Goal: Task Accomplishment & Management: Manage account settings

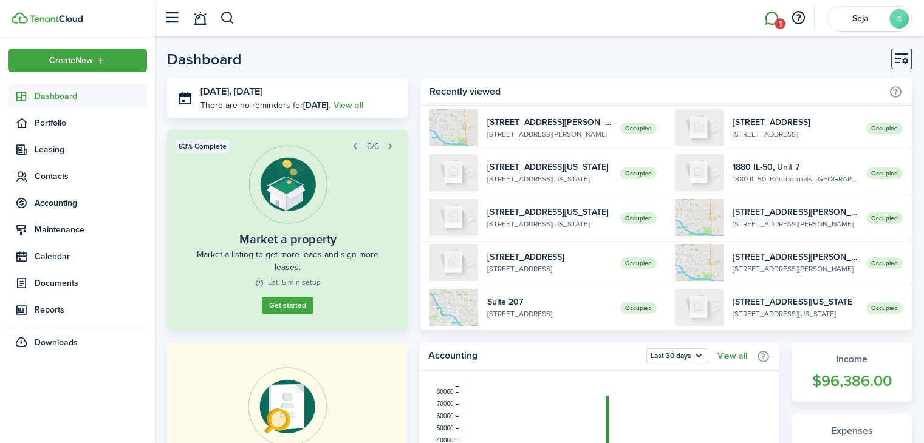
click at [777, 16] on link "1" at bounding box center [771, 18] width 23 height 31
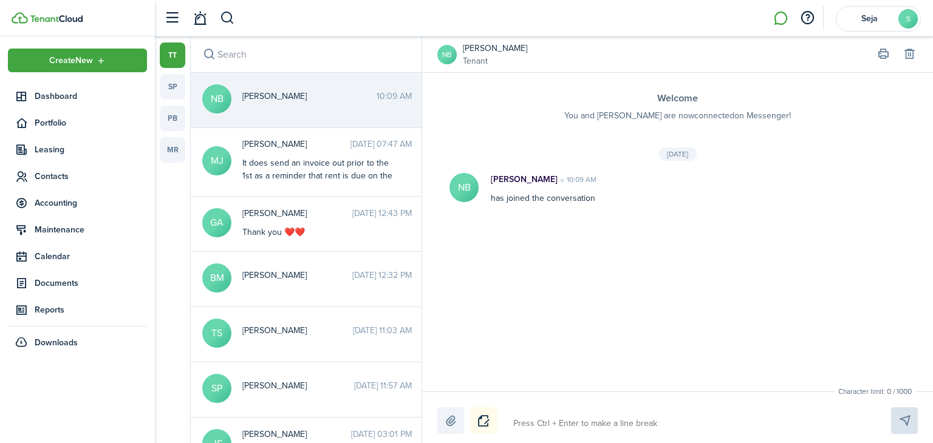
drag, startPoint x: 279, startPoint y: 109, endPoint x: 290, endPoint y: 109, distance: 10.3
click at [279, 109] on messenger-thread-item "NB [PERSON_NAME] 10:09 AM" at bounding box center [306, 100] width 231 height 55
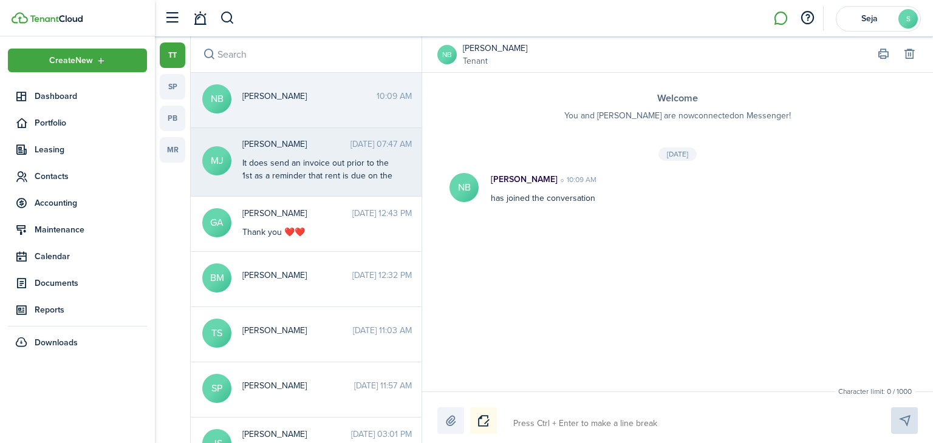
click at [285, 168] on div "It does send an invoice out prior to the 1st as a reminder that rent is due on …" at bounding box center [318, 176] width 152 height 38
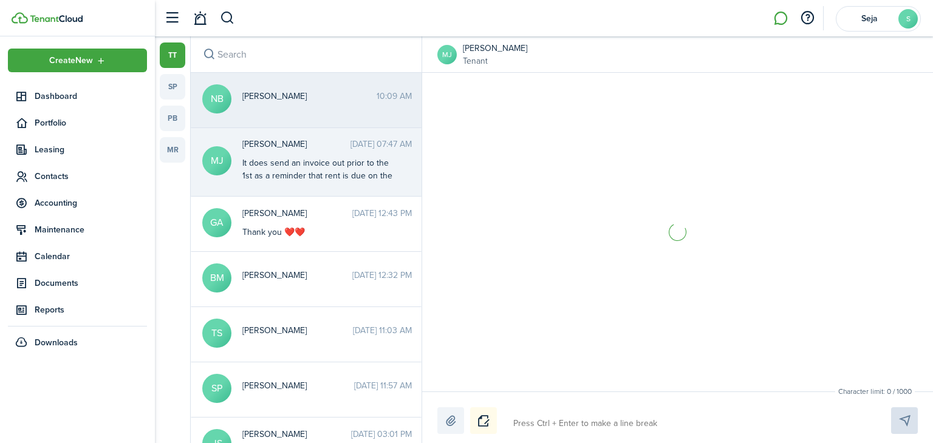
click at [306, 106] on div "[PERSON_NAME] 10:09 AM" at bounding box center [327, 99] width 188 height 19
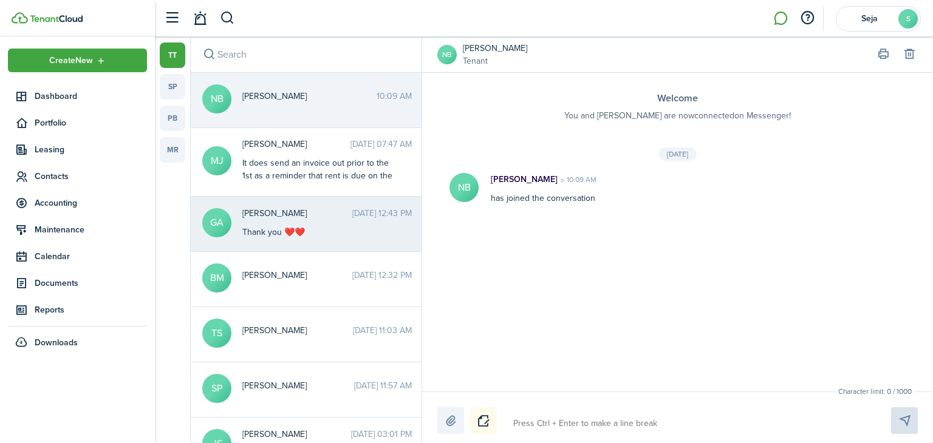
click at [310, 212] on span "[PERSON_NAME]" at bounding box center [297, 213] width 110 height 13
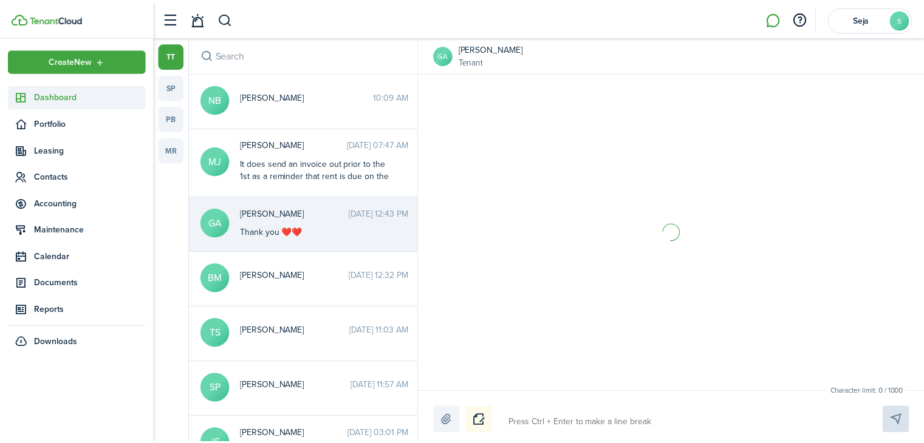
scroll to position [610, 0]
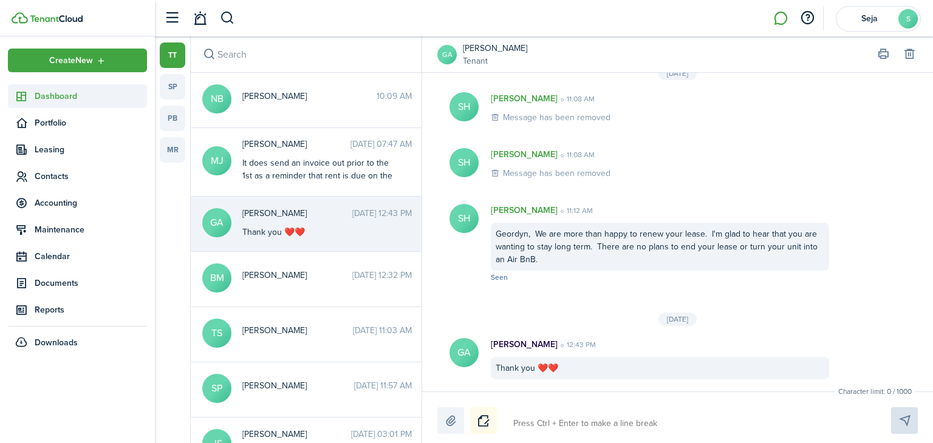
click at [105, 100] on span "Dashboard" at bounding box center [91, 96] width 112 height 13
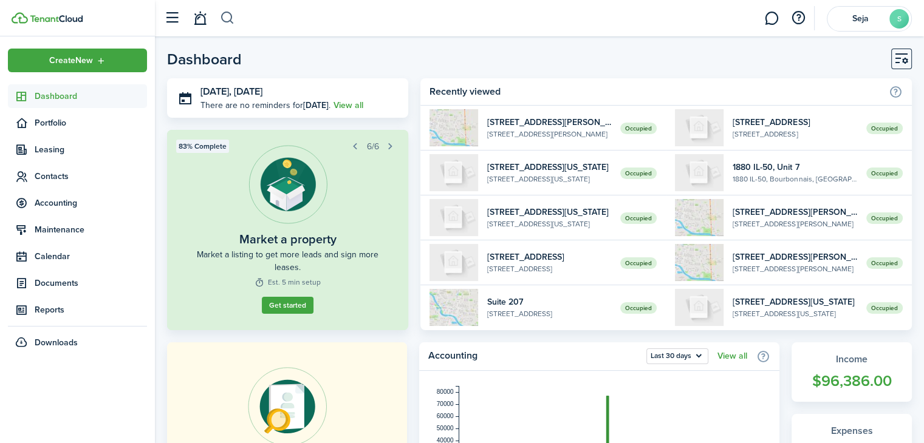
click at [224, 16] on button "button" at bounding box center [227, 18] width 15 height 21
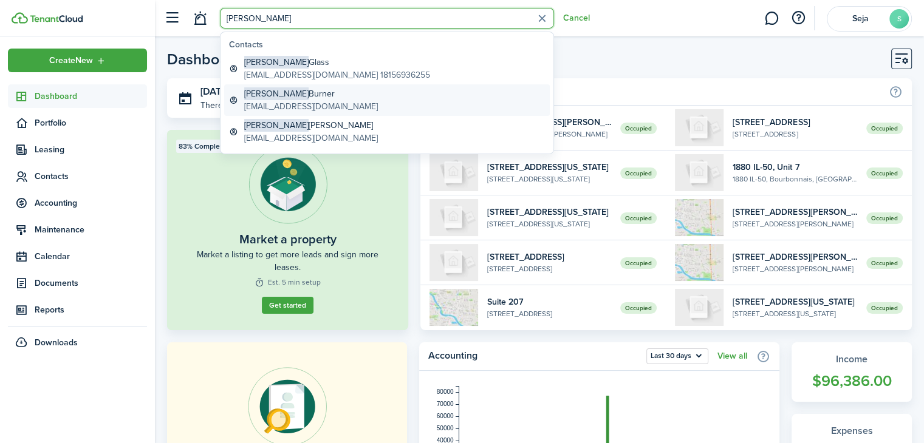
type input "[PERSON_NAME]"
click at [306, 95] on global-search-item-title "[PERSON_NAME]" at bounding box center [311, 93] width 134 height 13
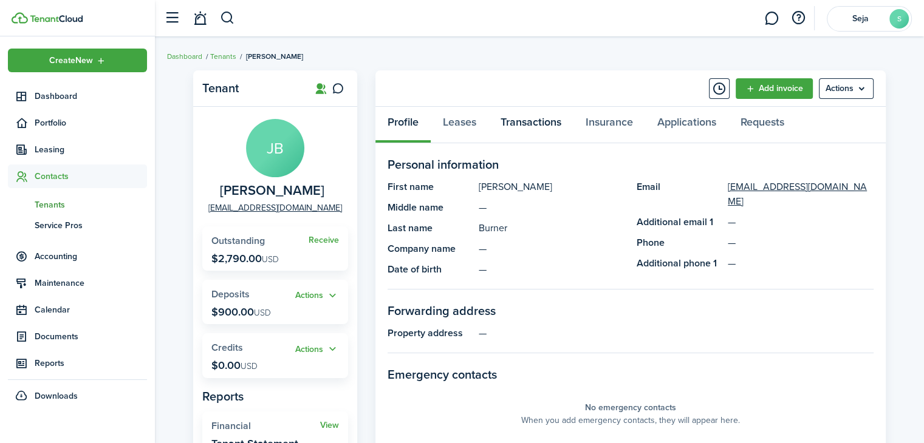
click at [534, 126] on link "Transactions" at bounding box center [530, 125] width 85 height 36
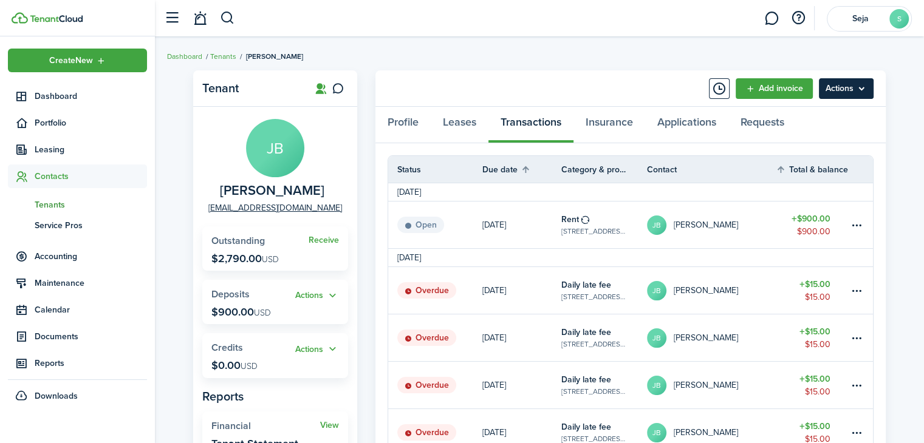
click at [847, 83] on menu-btn "Actions" at bounding box center [846, 88] width 55 height 21
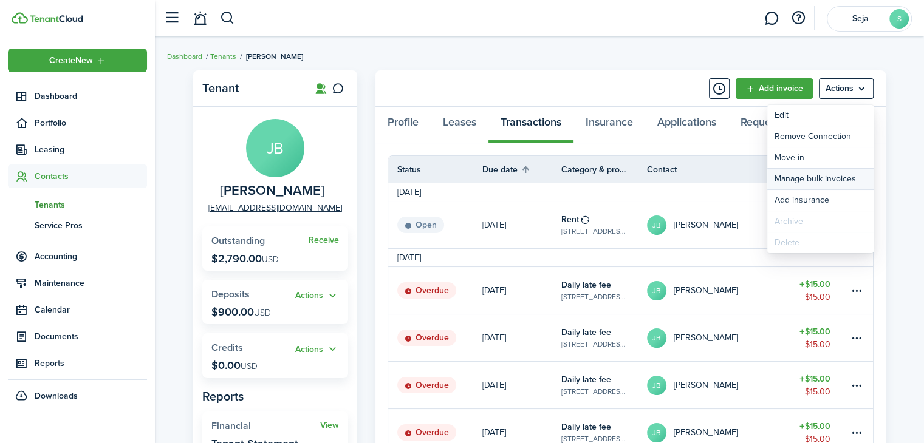
click at [824, 179] on link "Manage bulk invoices" at bounding box center [820, 179] width 106 height 21
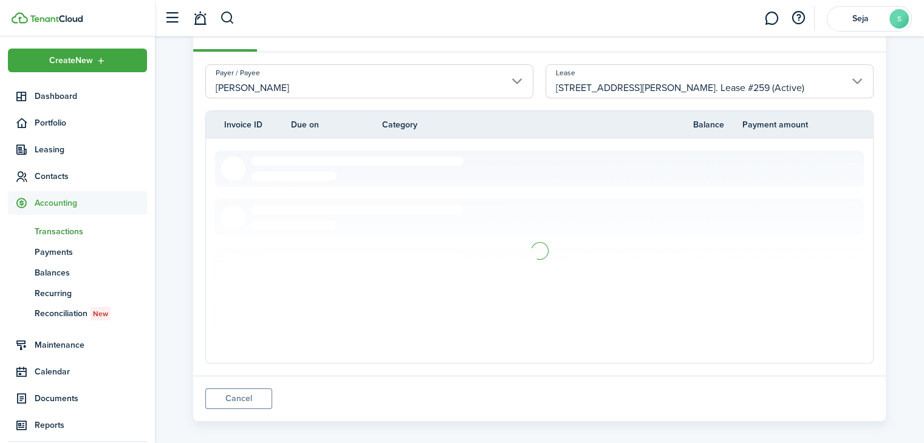
scroll to position [102, 0]
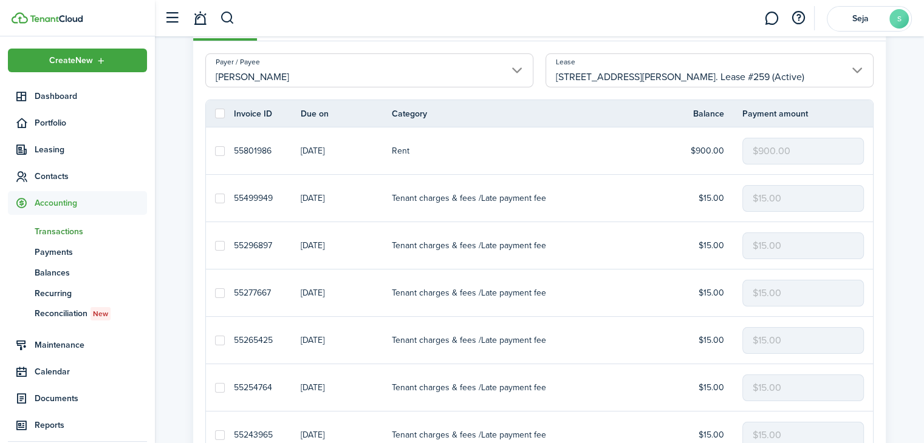
click at [217, 110] on label at bounding box center [220, 114] width 10 height 10
click at [215, 114] on input "checkbox" at bounding box center [214, 114] width 1 height 1
checkbox input "true"
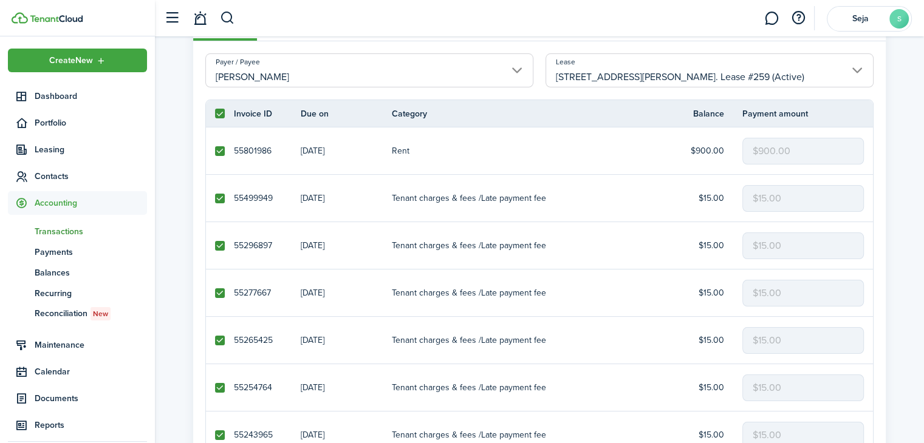
checkbox input "true"
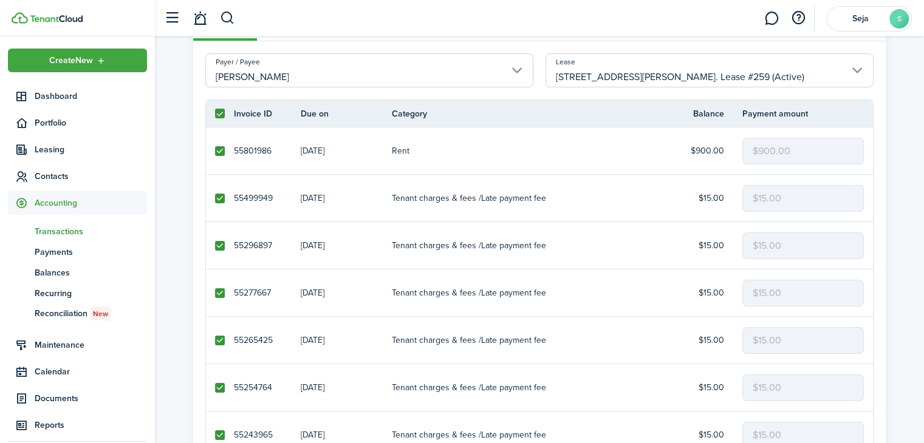
checkbox input "true"
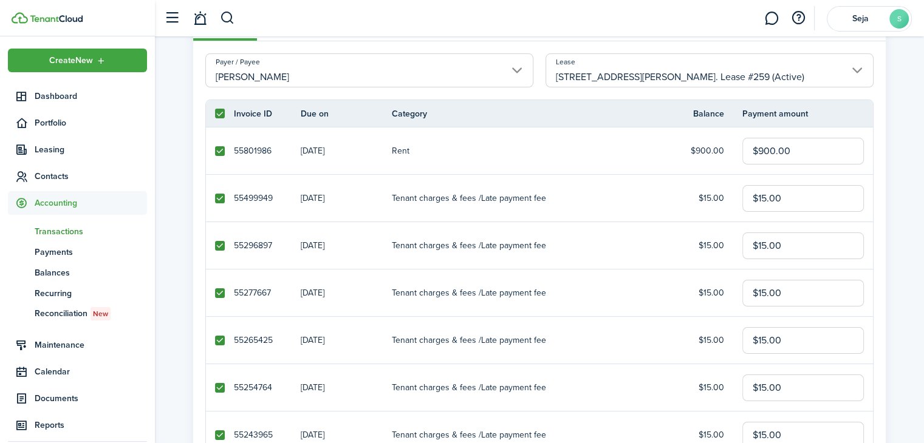
click at [222, 149] on label at bounding box center [220, 151] width 10 height 10
click at [215, 151] on input "checkbox" at bounding box center [214, 151] width 1 height 1
checkbox input "false"
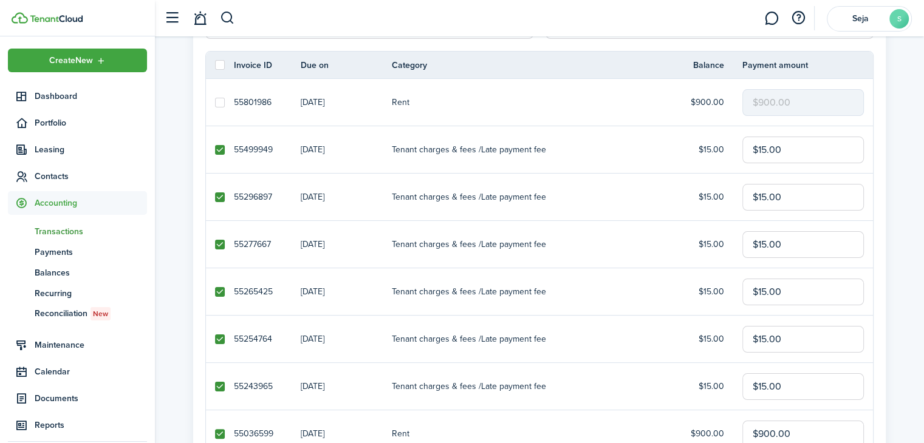
scroll to position [344, 0]
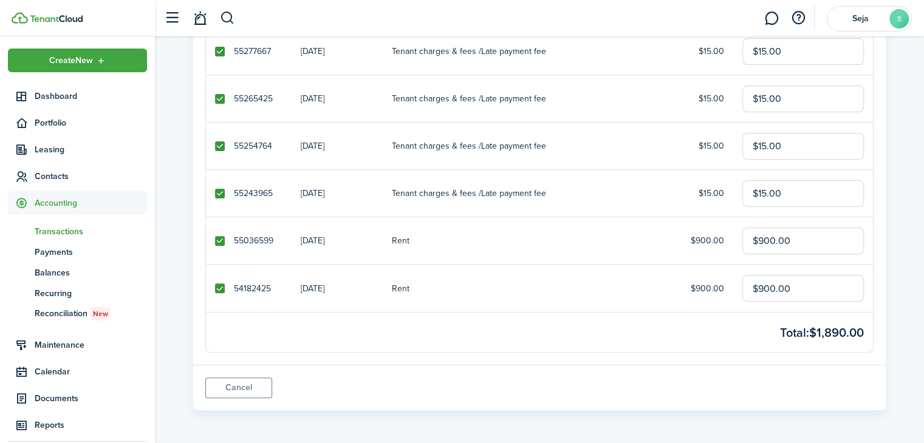
click at [216, 239] on label at bounding box center [220, 241] width 10 height 10
click at [215, 241] on input "checkbox" at bounding box center [214, 241] width 1 height 1
checkbox input "false"
click at [219, 288] on label at bounding box center [220, 289] width 10 height 10
click at [215, 288] on input "checkbox" at bounding box center [214, 288] width 1 height 1
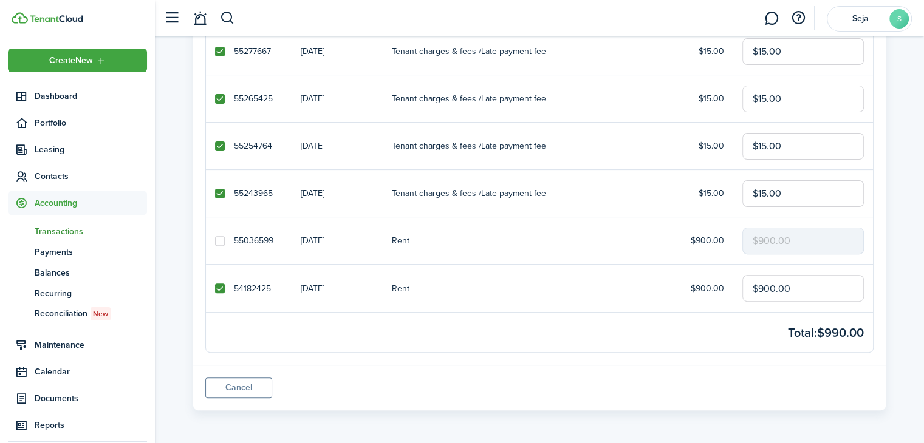
checkbox input "false"
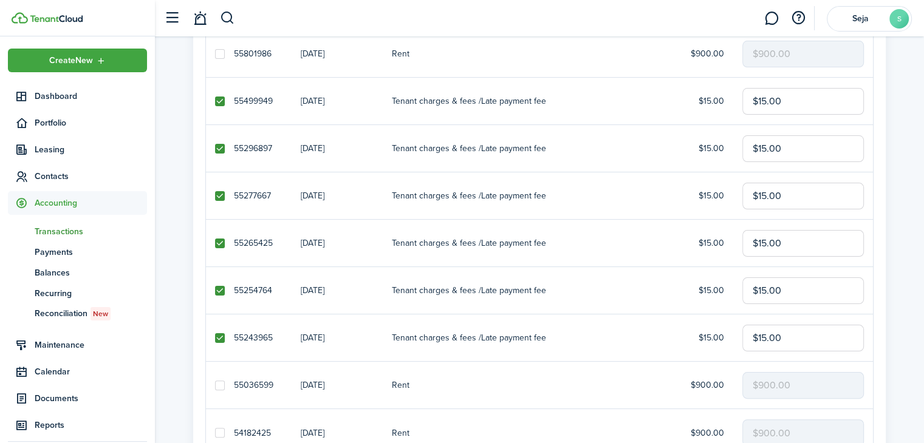
scroll to position [0, 0]
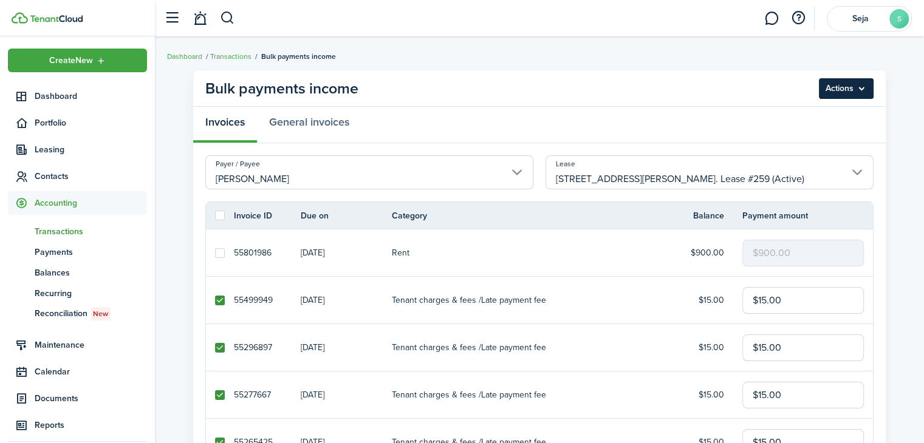
click at [850, 81] on menu-btn "Actions" at bounding box center [846, 88] width 55 height 21
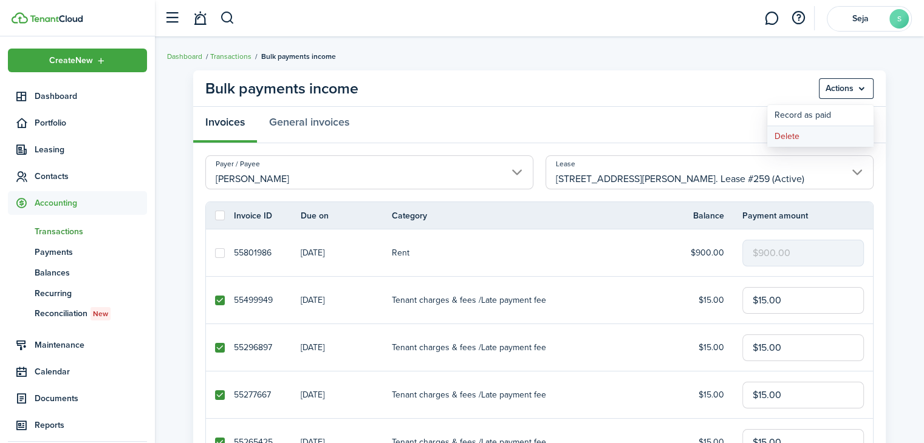
click at [802, 140] on button "Delete" at bounding box center [820, 136] width 106 height 21
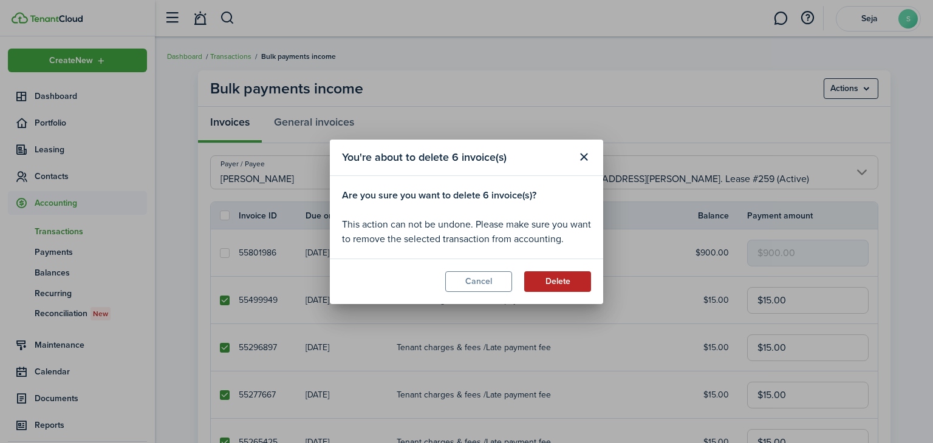
click at [566, 285] on button "Delete" at bounding box center [557, 281] width 67 height 21
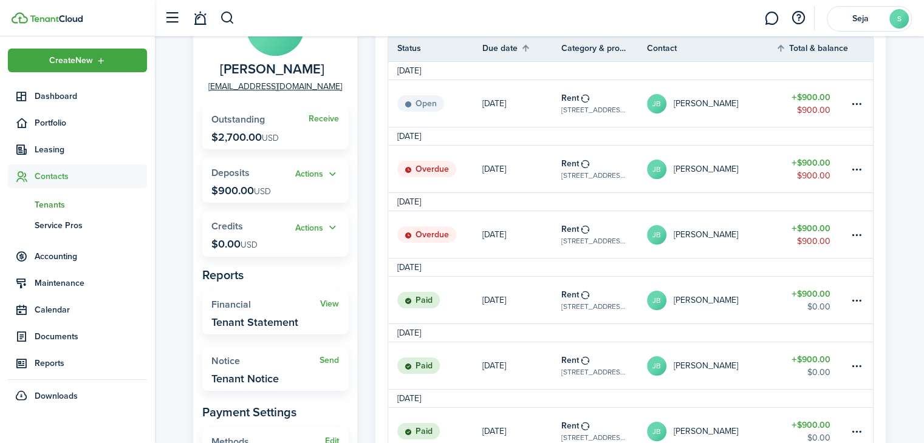
scroll to position [61, 0]
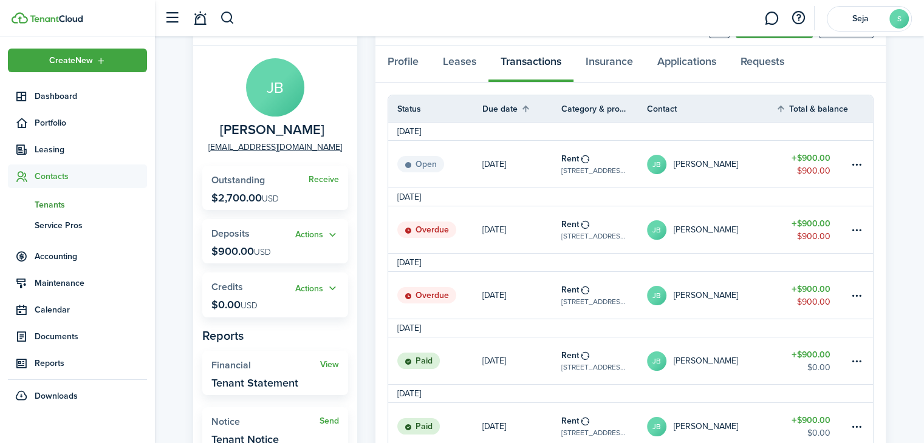
click at [718, 350] on link "JB [PERSON_NAME]" at bounding box center [711, 361] width 129 height 47
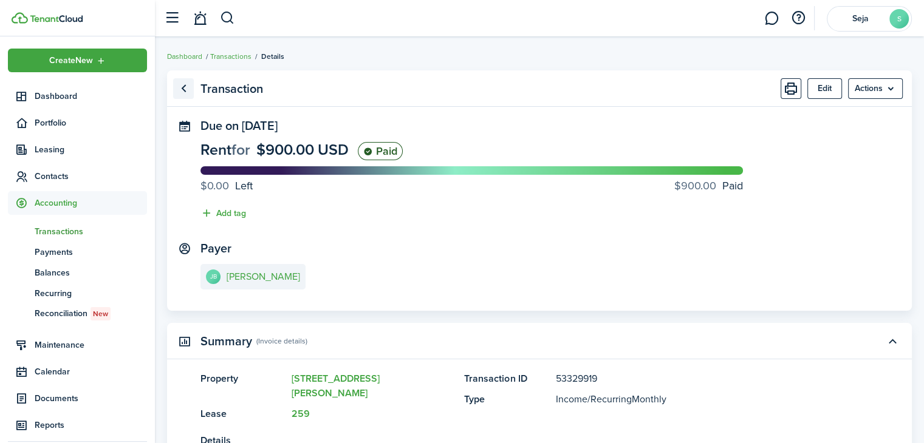
click at [180, 89] on link "Go back" at bounding box center [183, 88] width 21 height 21
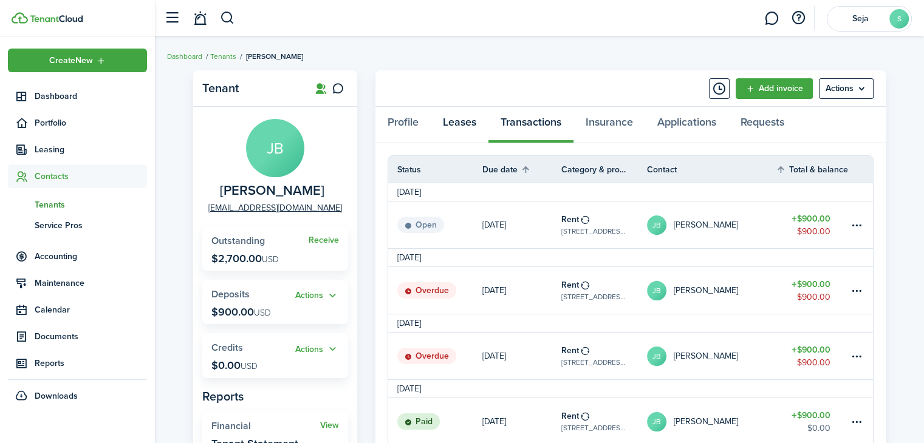
click at [454, 115] on link "Leases" at bounding box center [460, 125] width 58 height 36
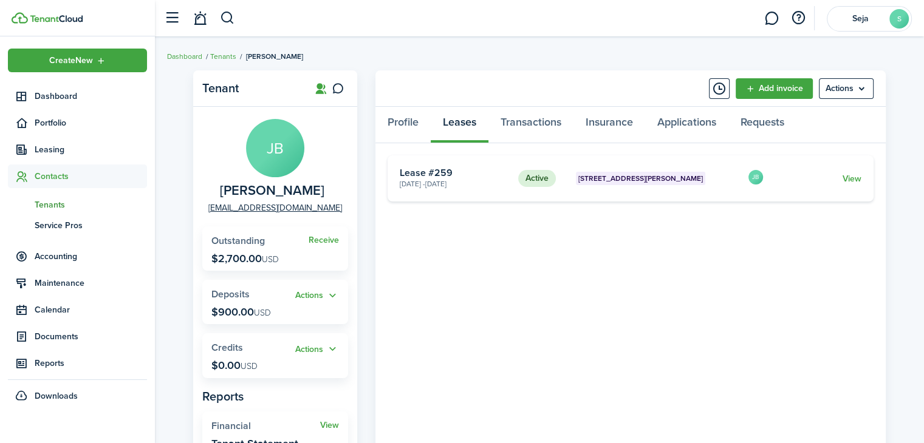
click at [631, 185] on card "Active [STREET_ADDRESS][PERSON_NAME] [DATE] - [DATE] Lease #259 JB View" at bounding box center [630, 178] width 486 height 46
click at [855, 174] on link "View" at bounding box center [851, 178] width 19 height 13
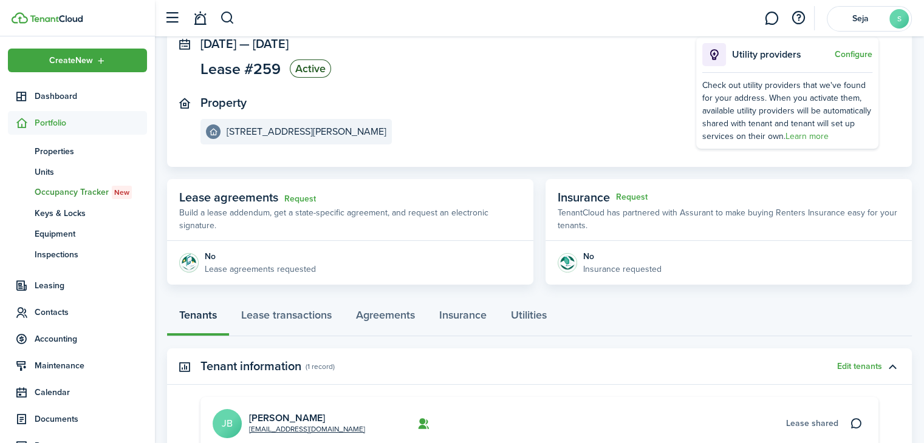
scroll to position [229, 0]
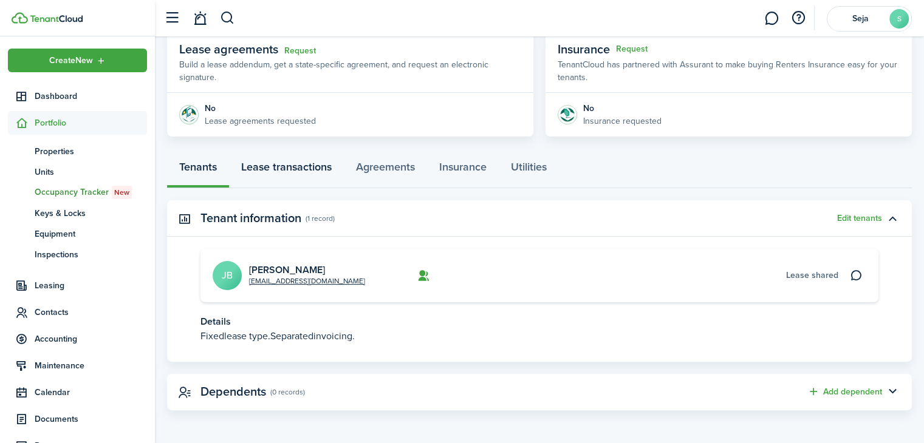
click at [299, 161] on link "Lease transactions" at bounding box center [286, 170] width 115 height 36
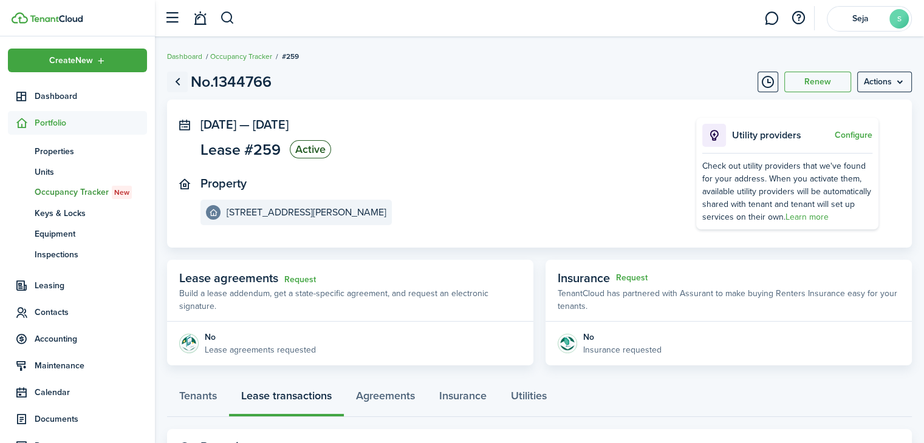
click at [179, 81] on link "Go back" at bounding box center [177, 82] width 21 height 21
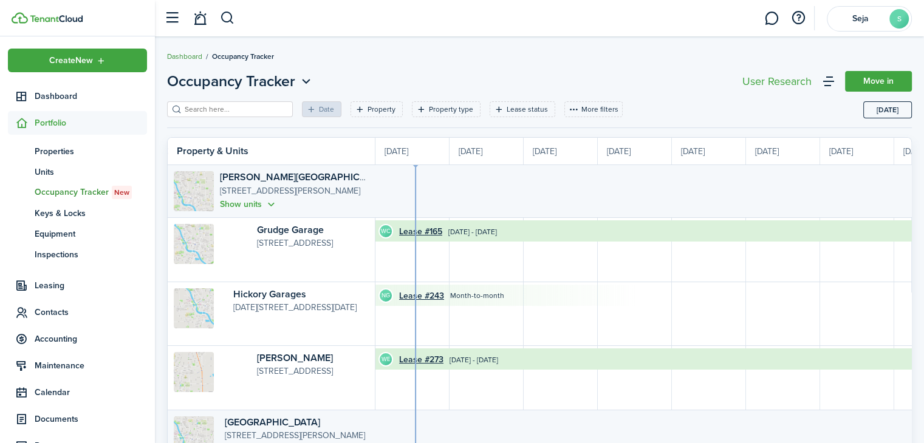
click at [177, 56] on link "Dashboard" at bounding box center [184, 56] width 35 height 11
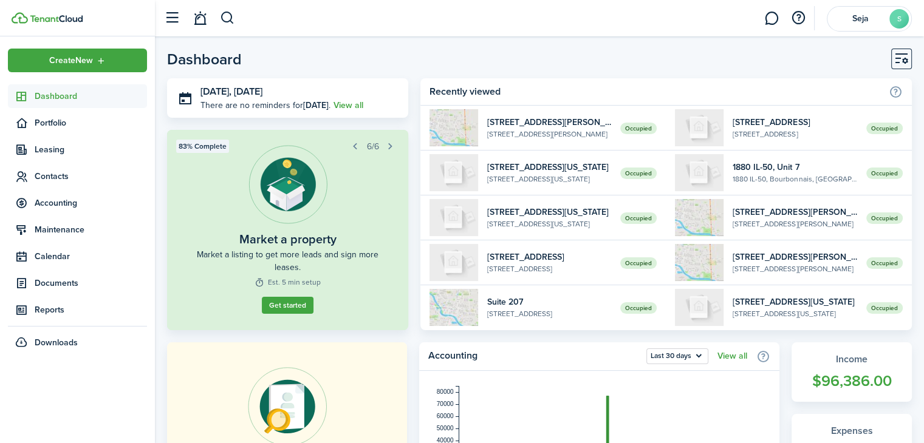
click at [73, 92] on span "Dashboard" at bounding box center [91, 96] width 112 height 13
click at [224, 21] on button "button" at bounding box center [227, 18] width 15 height 21
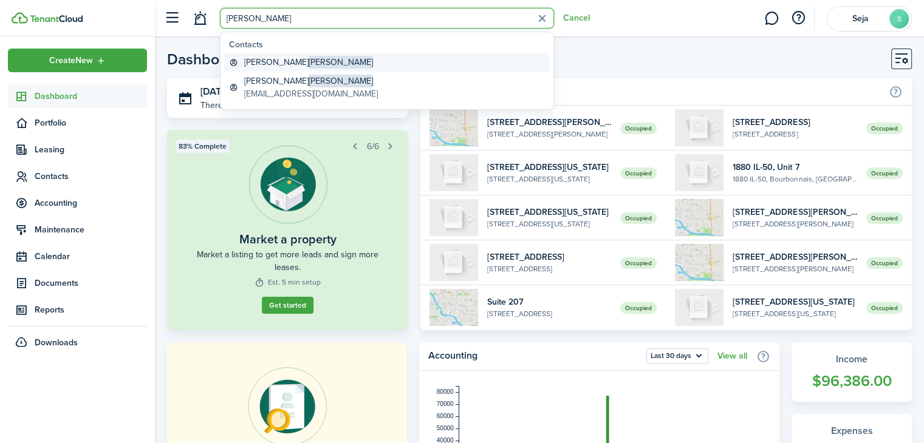
type input "[PERSON_NAME]"
click at [309, 65] on span "[PERSON_NAME]" at bounding box center [341, 62] width 64 height 13
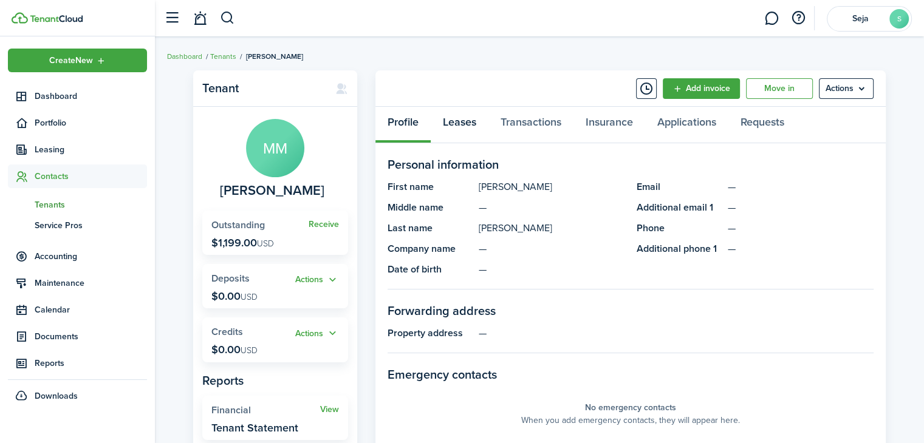
click at [468, 120] on link "Leases" at bounding box center [460, 125] width 58 height 36
